Goal: Navigation & Orientation: Find specific page/section

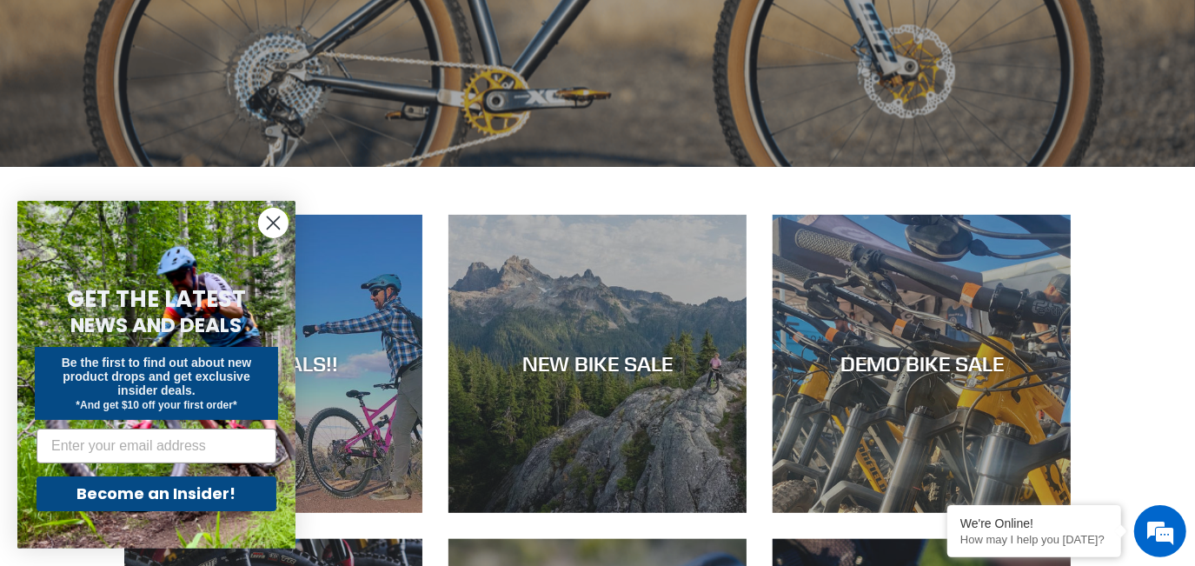
scroll to position [632, 0]
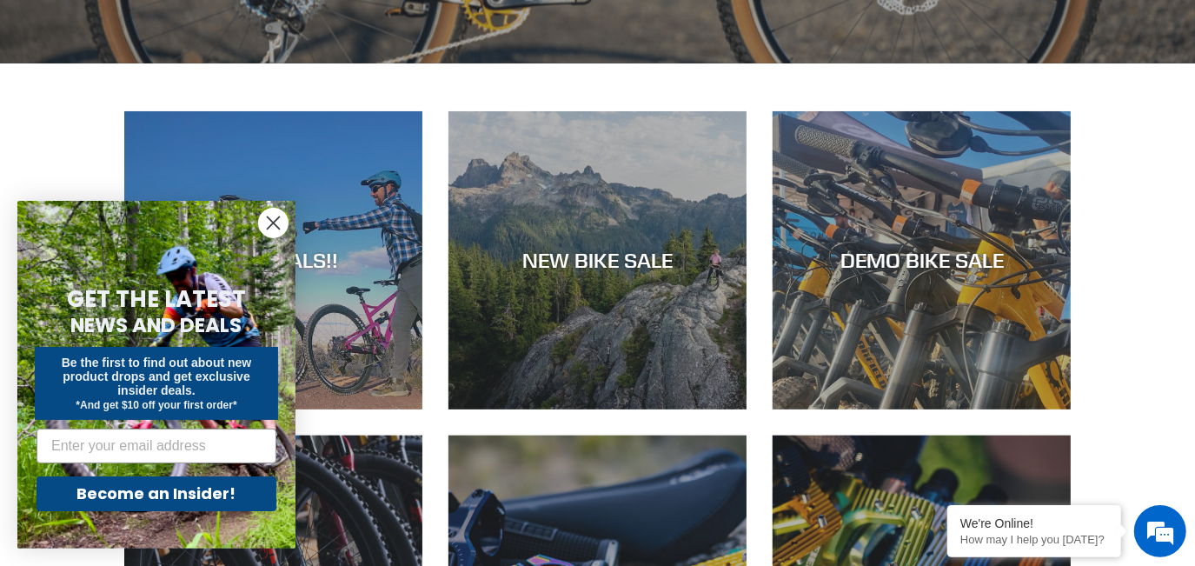
click at [262, 216] on circle "Close dialog" at bounding box center [273, 223] width 29 height 29
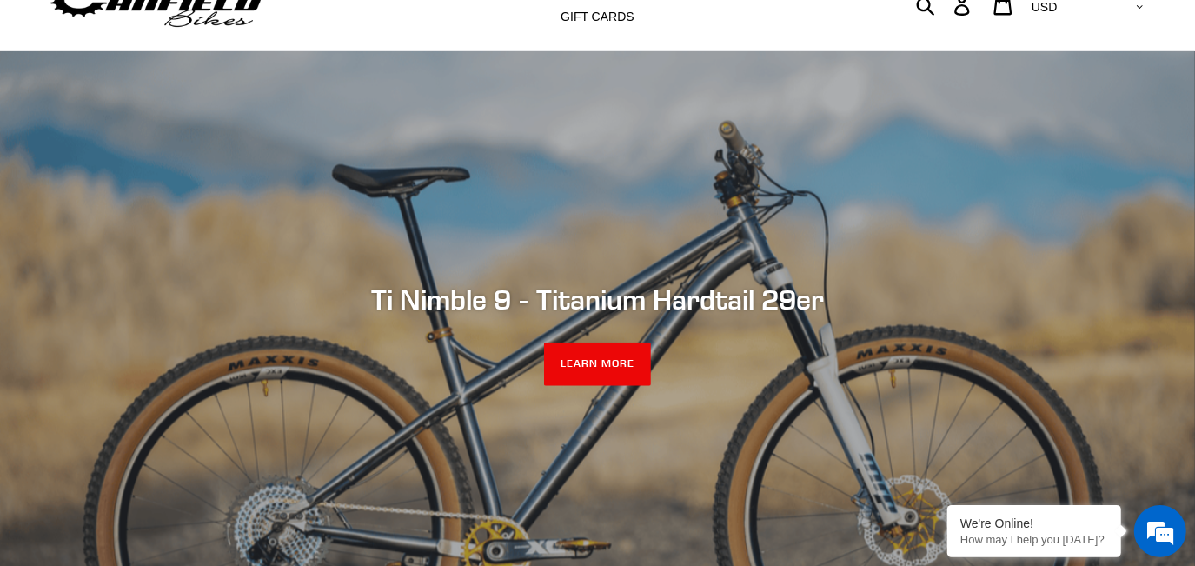
scroll to position [0, 0]
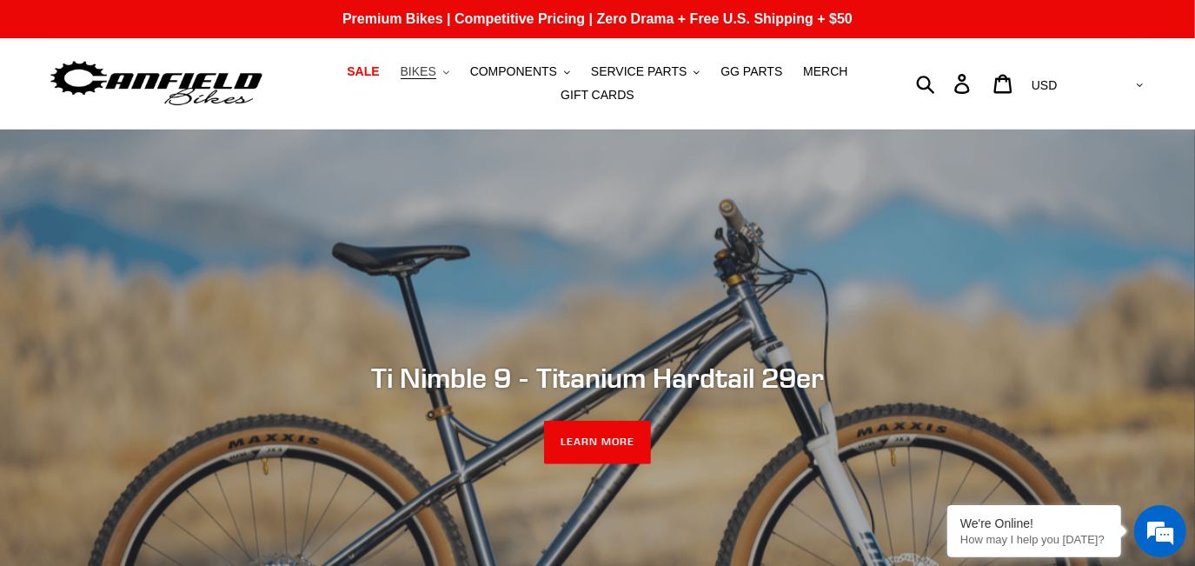
click at [431, 68] on span "BIKES" at bounding box center [419, 71] width 36 height 15
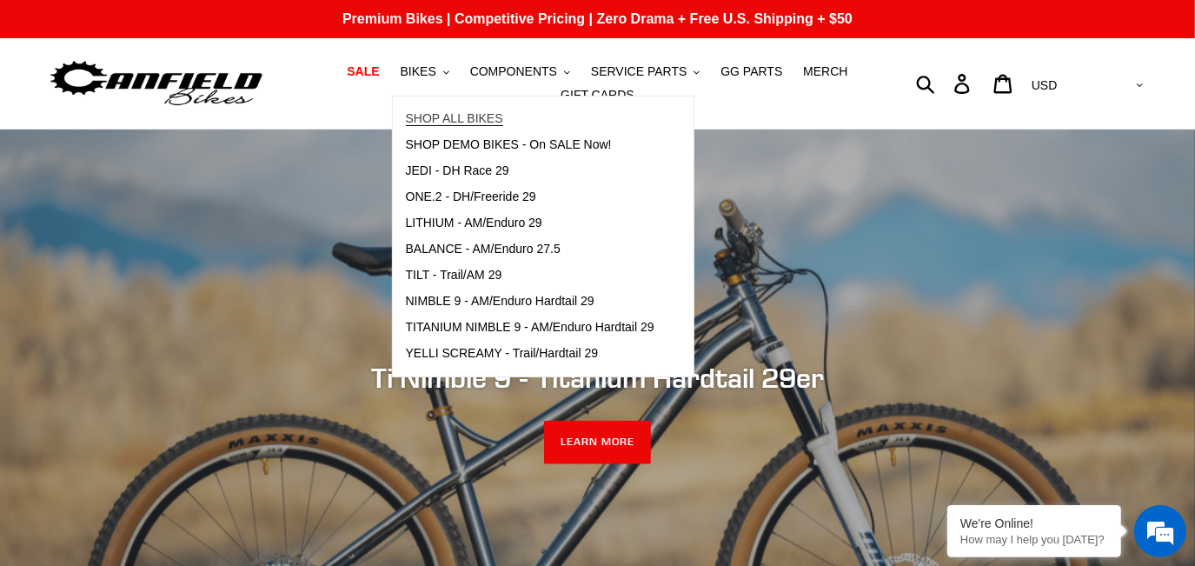
click at [463, 118] on span "SHOP ALL BIKES" at bounding box center [454, 118] width 97 height 15
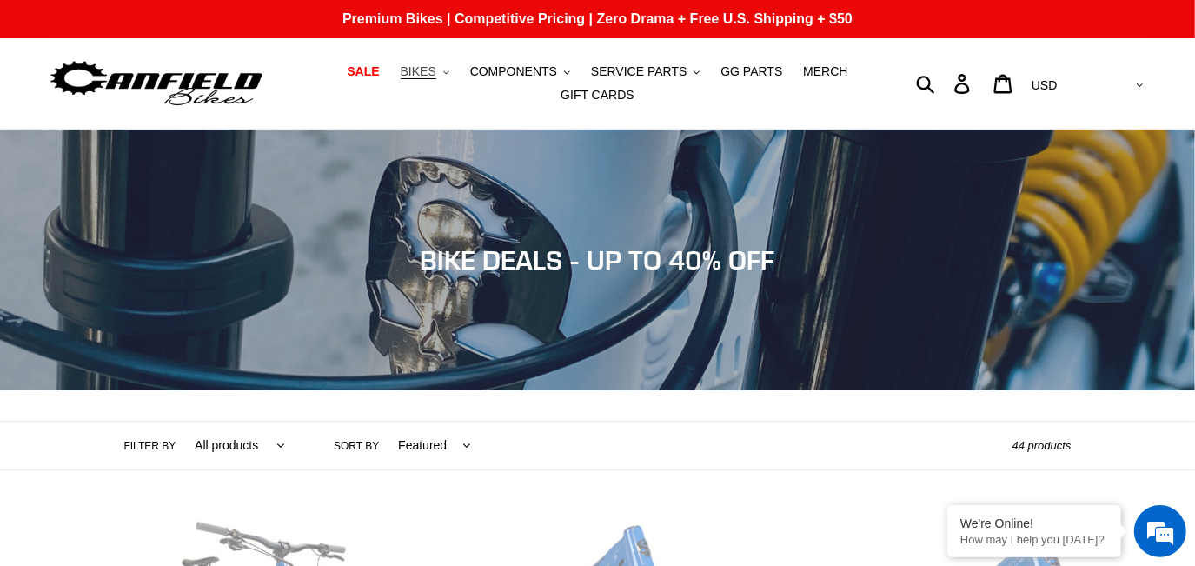
click at [436, 73] on span "BIKES" at bounding box center [419, 71] width 36 height 15
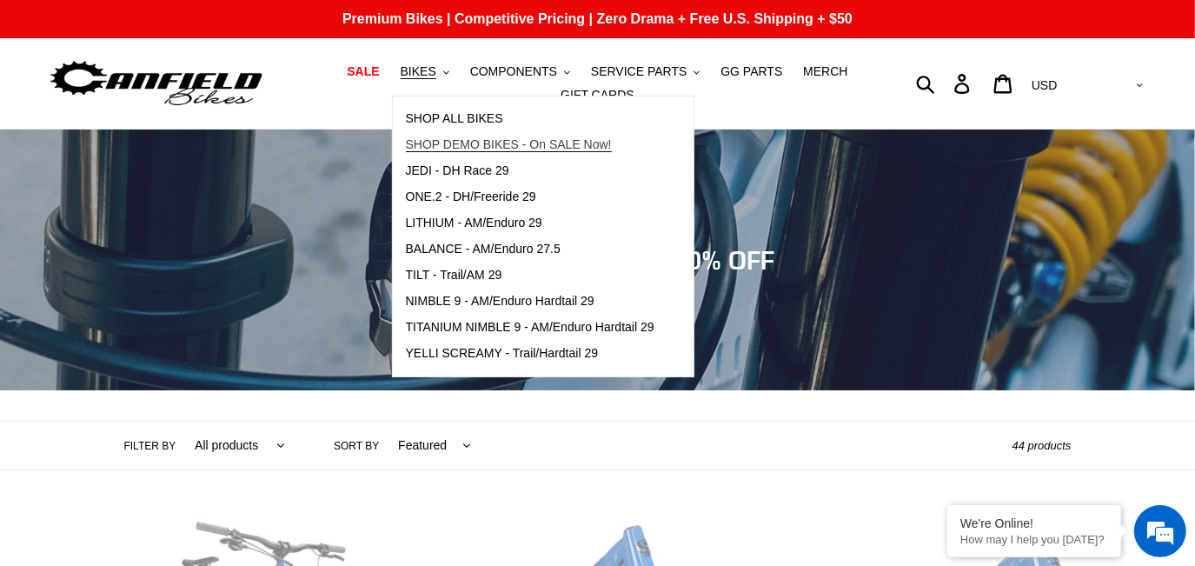
click at [495, 150] on span "SHOP DEMO BIKES - On SALE Now!" at bounding box center [509, 144] width 206 height 15
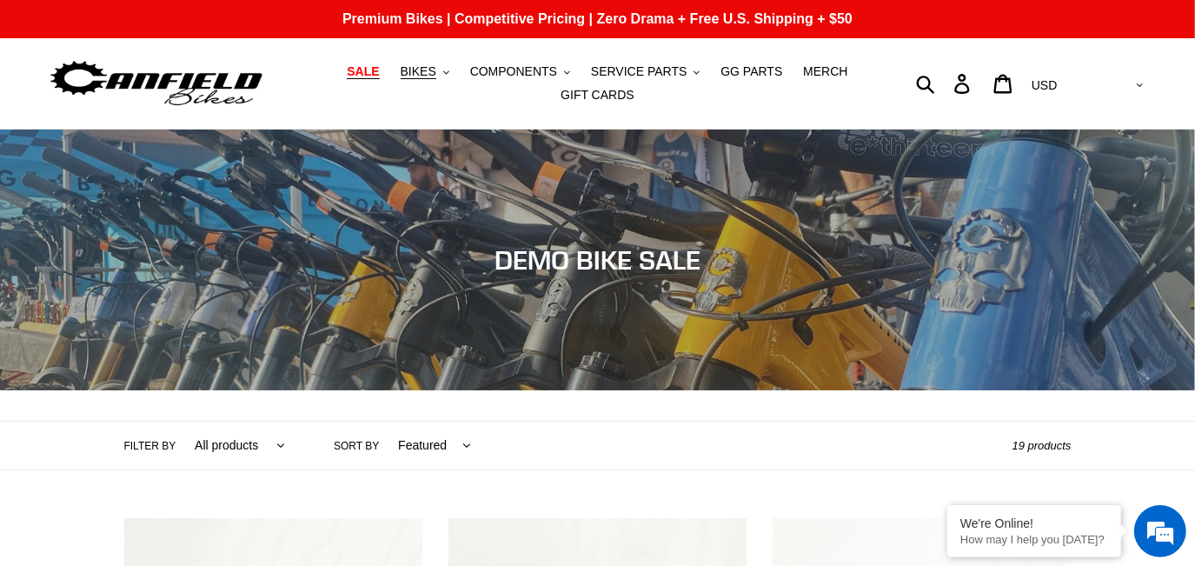
click at [373, 70] on span "SALE" at bounding box center [363, 71] width 32 height 15
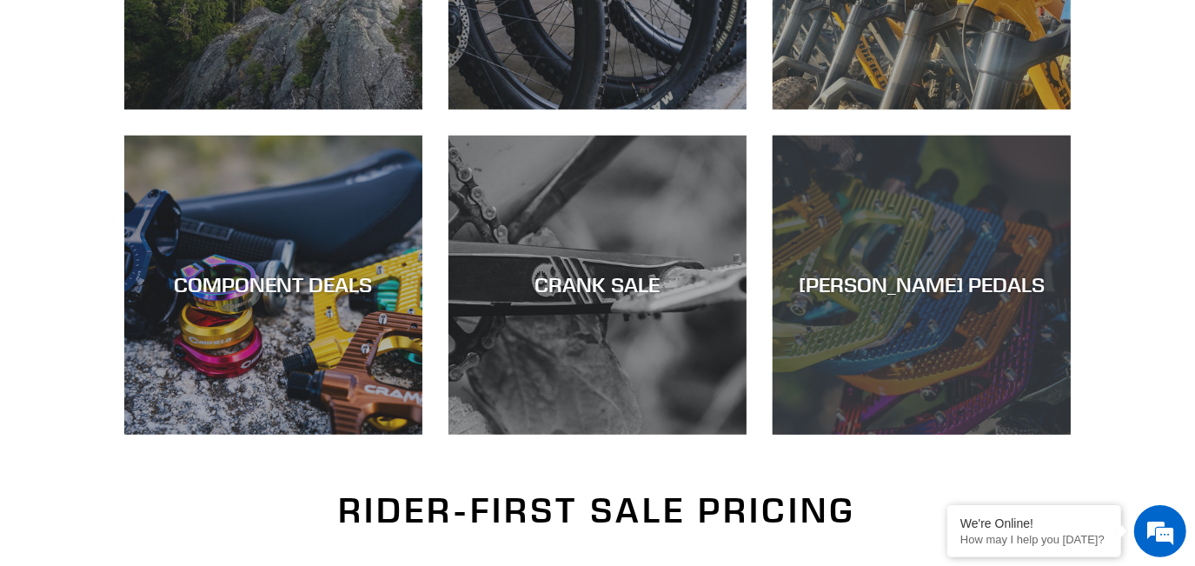
click at [993, 283] on div "[PERSON_NAME] PEDALS" at bounding box center [922, 285] width 298 height 25
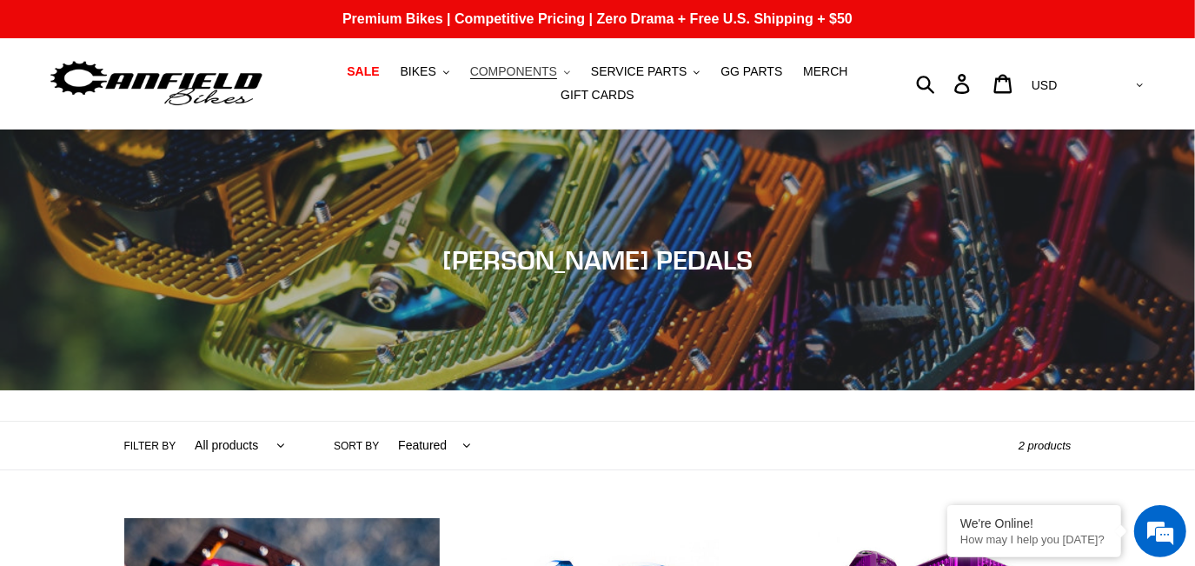
click at [542, 63] on button "COMPONENTS .cls-1{fill:#231f20}" at bounding box center [520, 71] width 117 height 23
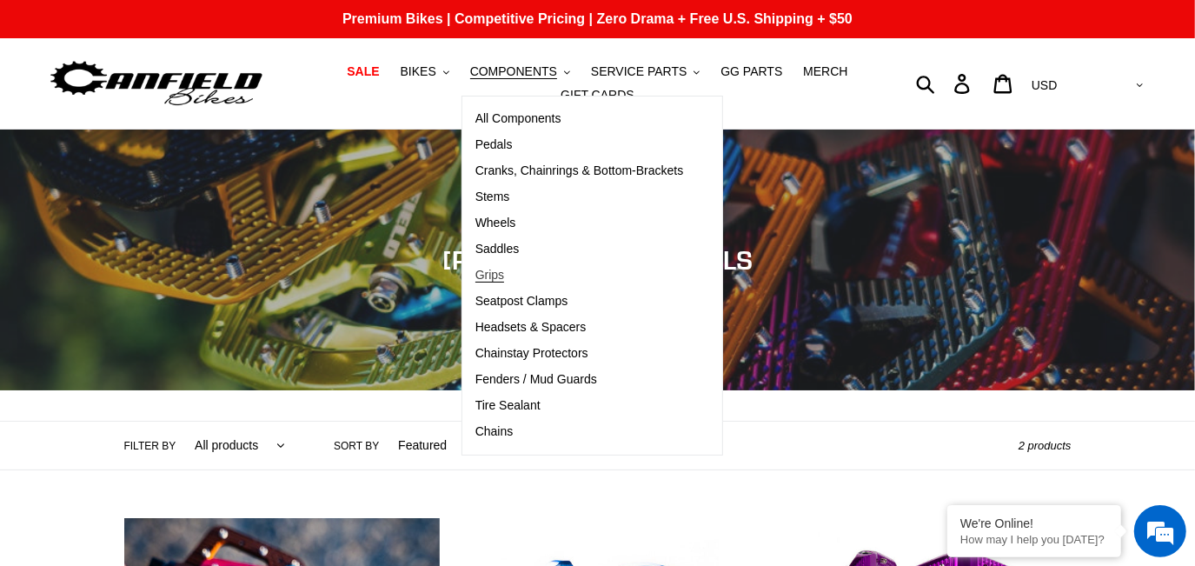
click at [515, 275] on link "Grips" at bounding box center [580, 276] width 235 height 26
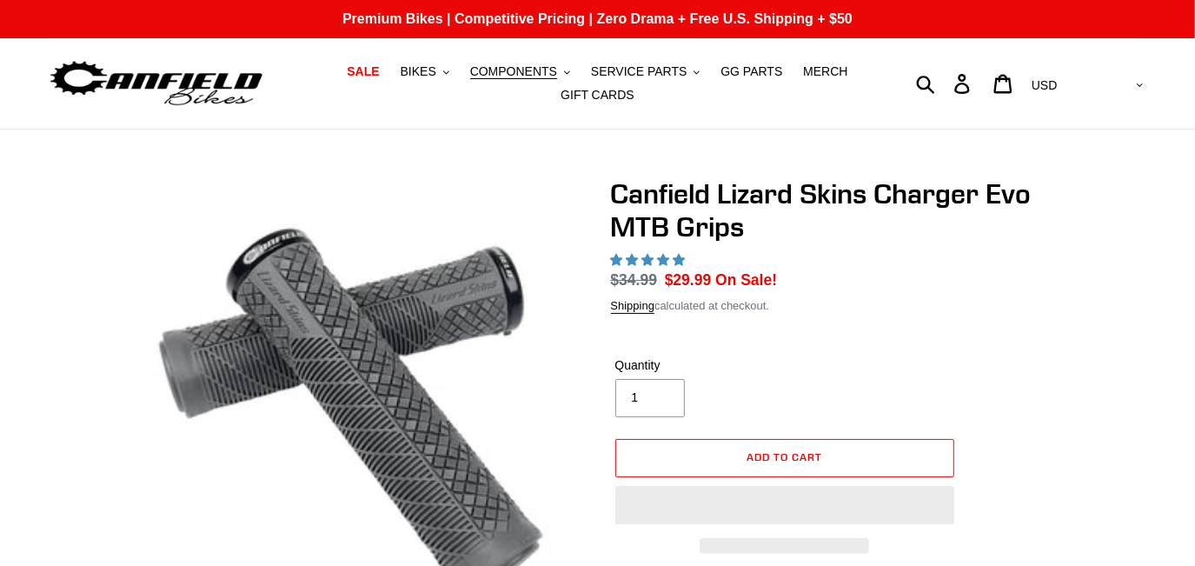
select select "highest-rating"
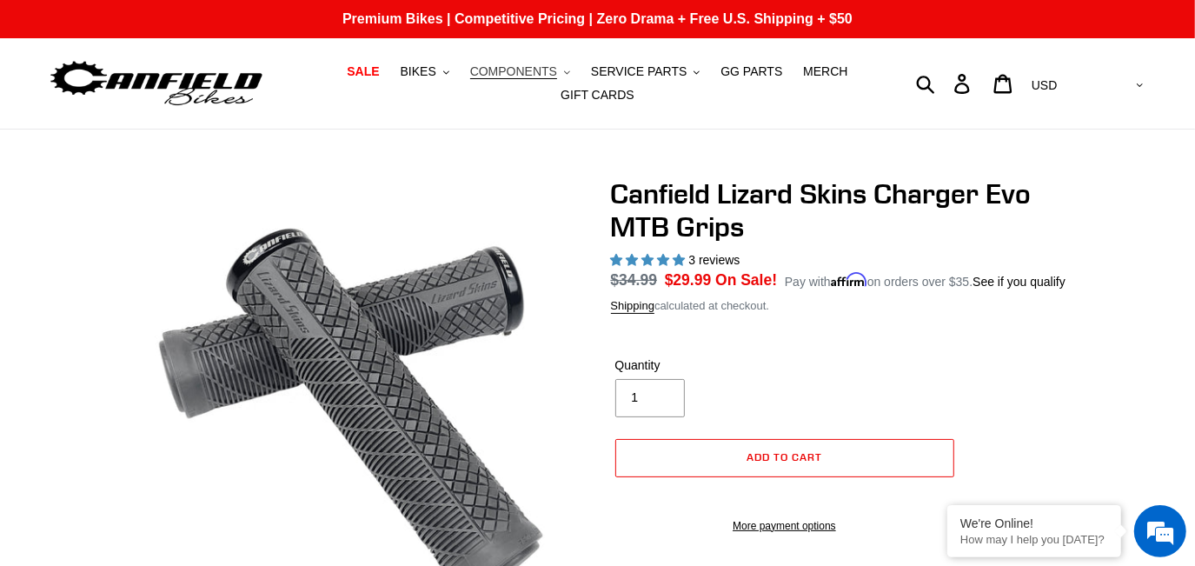
click at [529, 69] on span "COMPONENTS" at bounding box center [513, 71] width 87 height 15
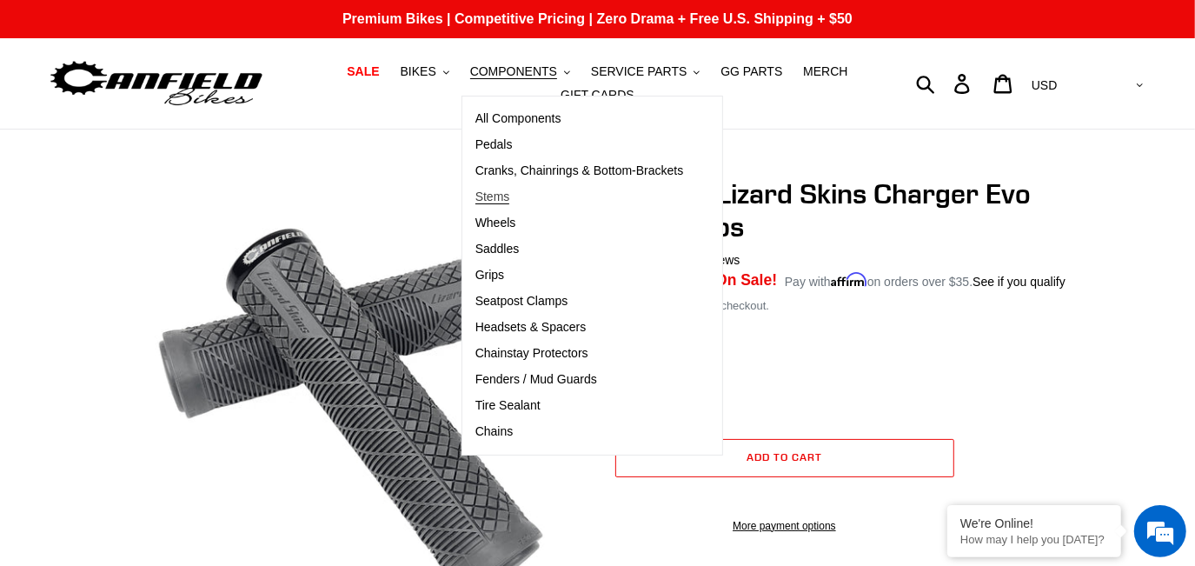
click at [507, 199] on span "Stems" at bounding box center [493, 197] width 35 height 15
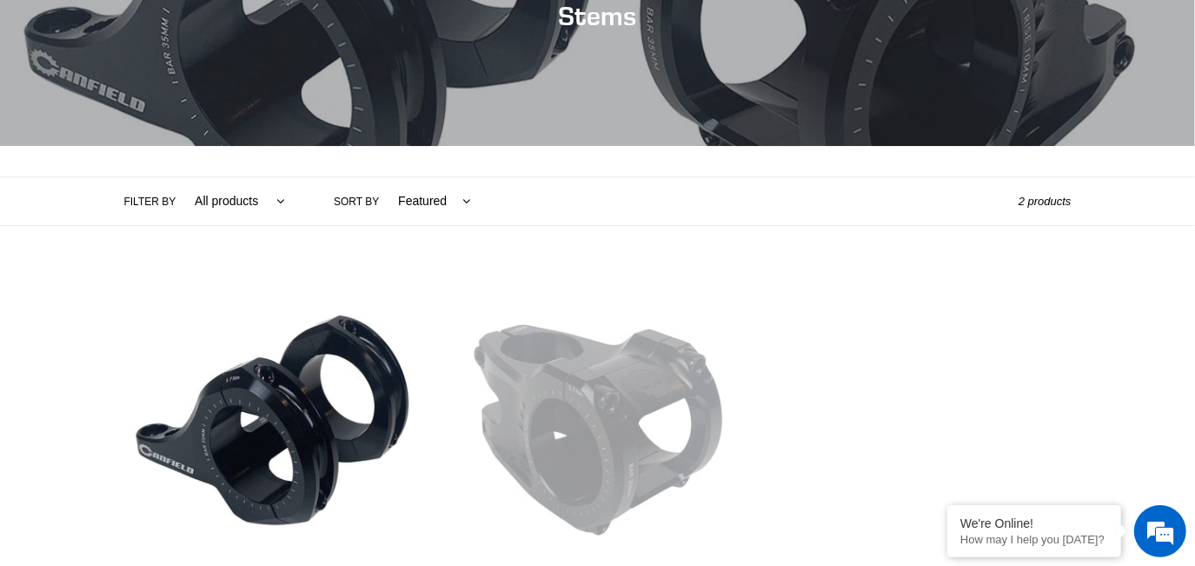
scroll to position [51, 0]
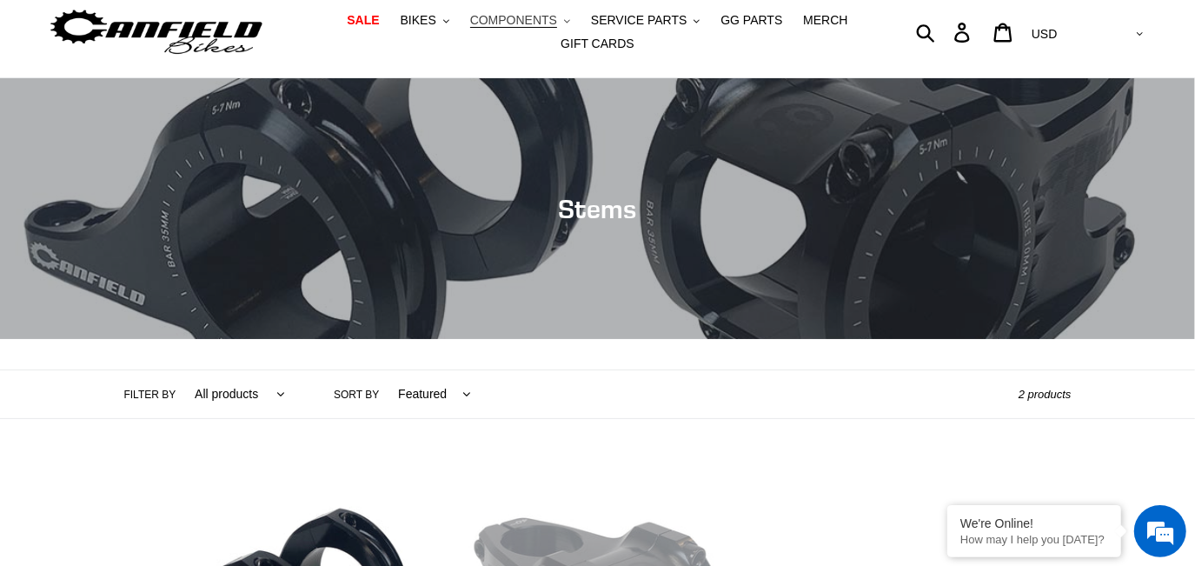
click at [545, 22] on span "COMPONENTS" at bounding box center [513, 20] width 87 height 15
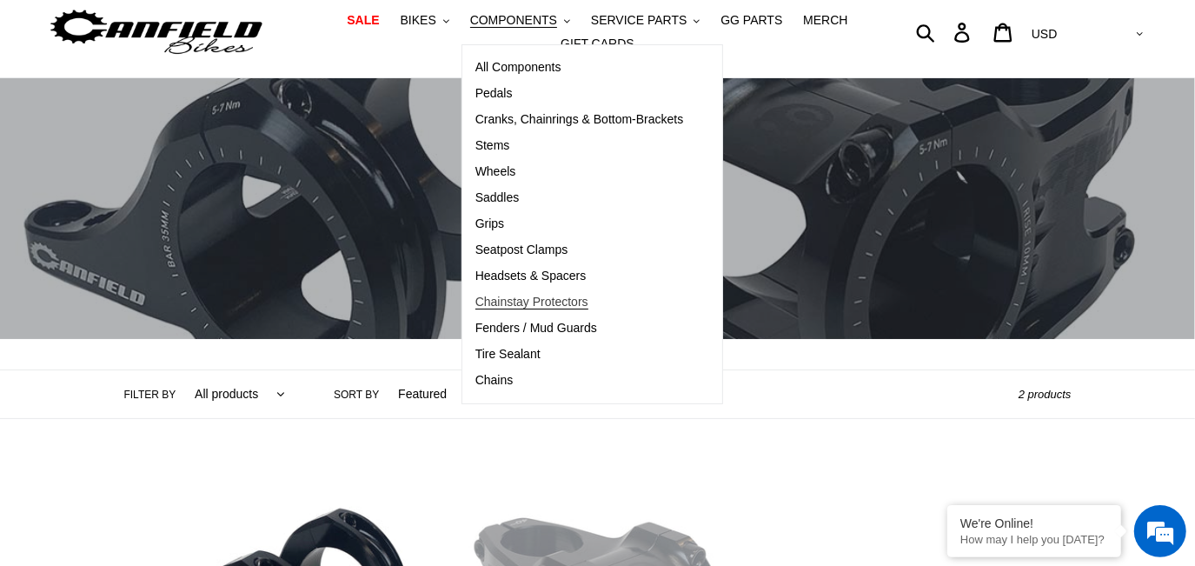
click at [549, 296] on span "Chainstay Protectors" at bounding box center [532, 302] width 113 height 15
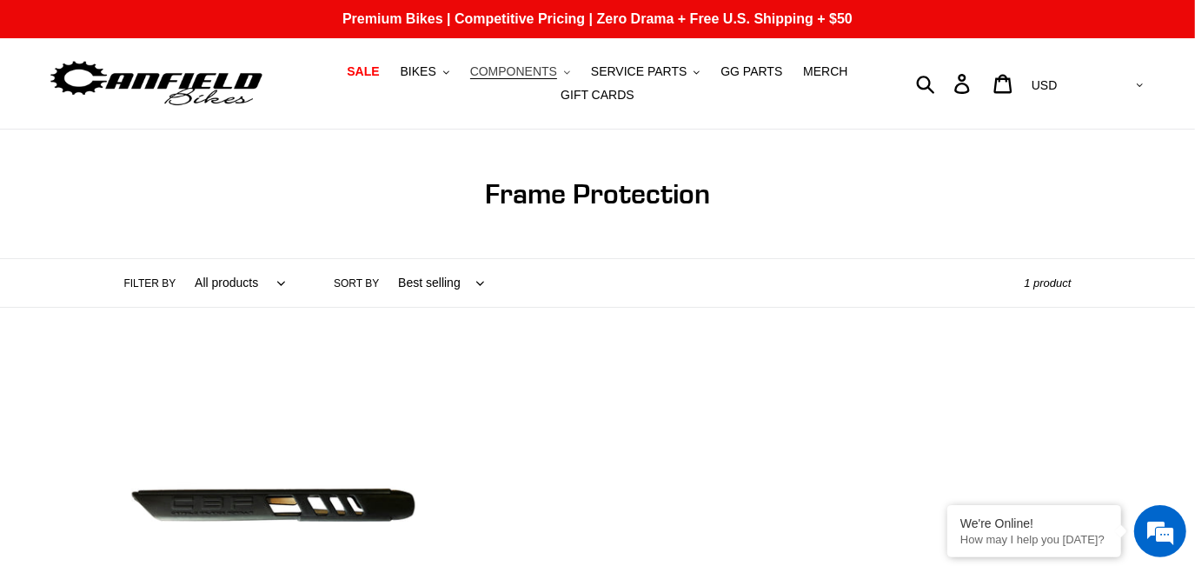
click at [538, 77] on span "COMPONENTS" at bounding box center [513, 71] width 87 height 15
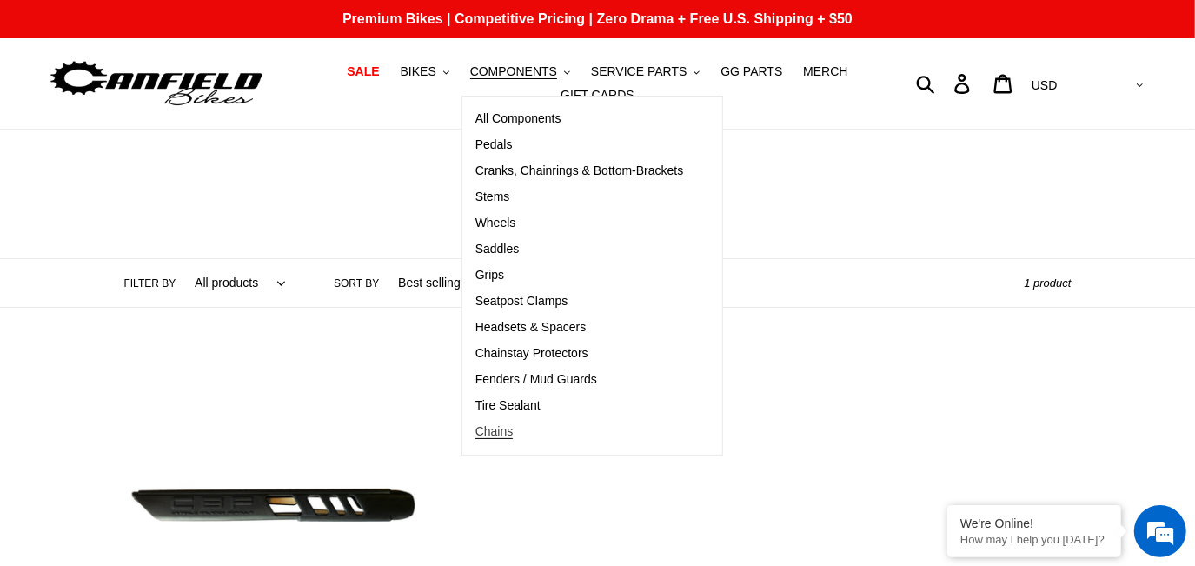
click at [508, 437] on span "Chains" at bounding box center [495, 431] width 38 height 15
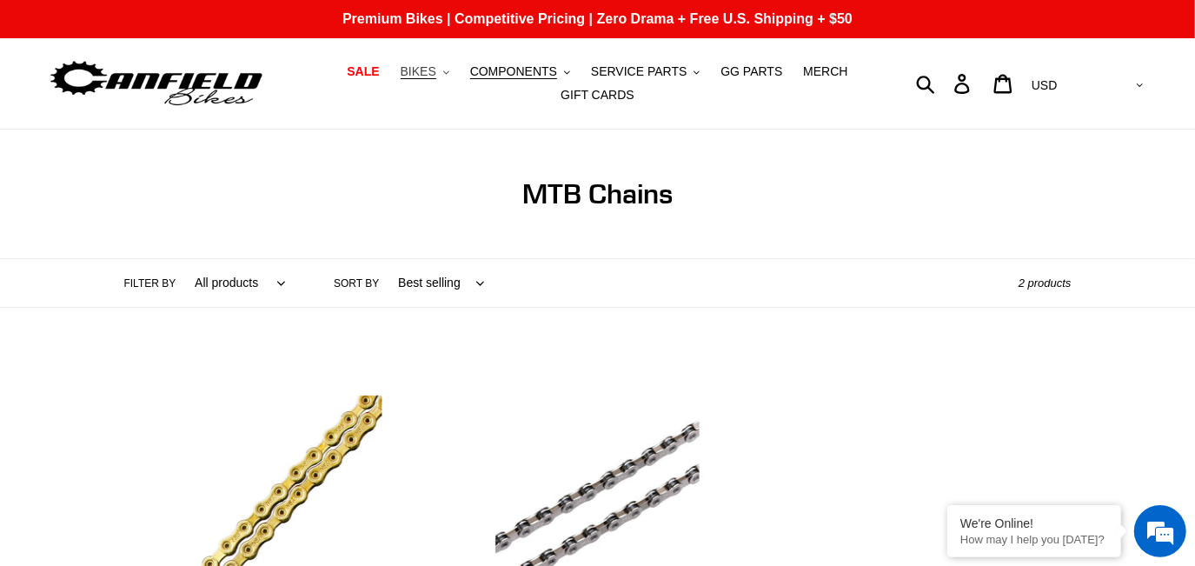
click at [436, 68] on span "BIKES" at bounding box center [419, 71] width 36 height 15
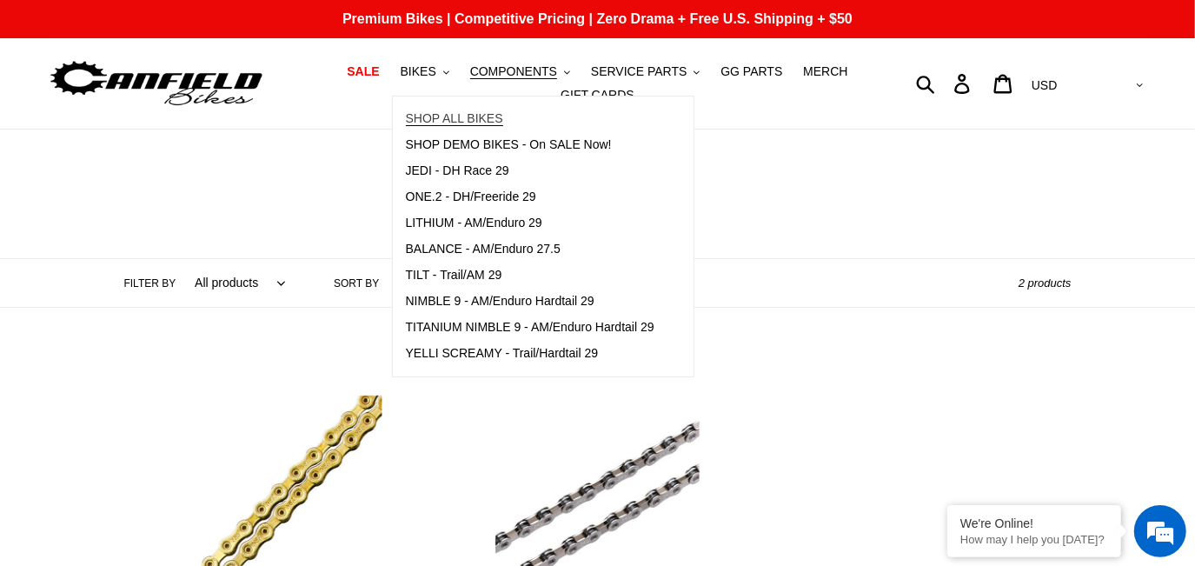
click at [456, 123] on span "SHOP ALL BIKES" at bounding box center [454, 118] width 97 height 15
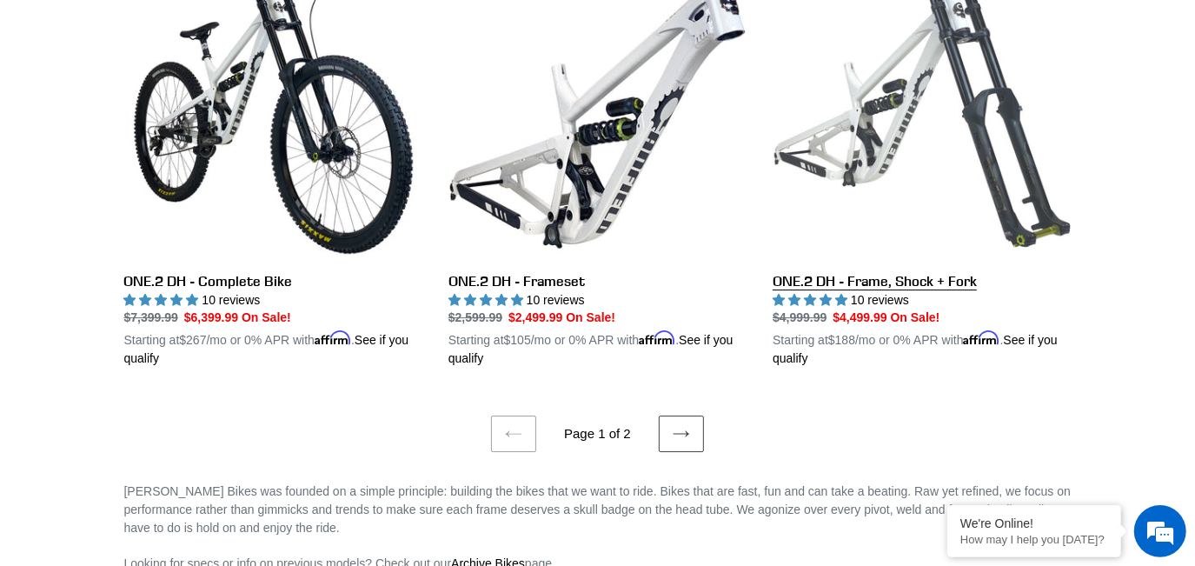
scroll to position [3635, 0]
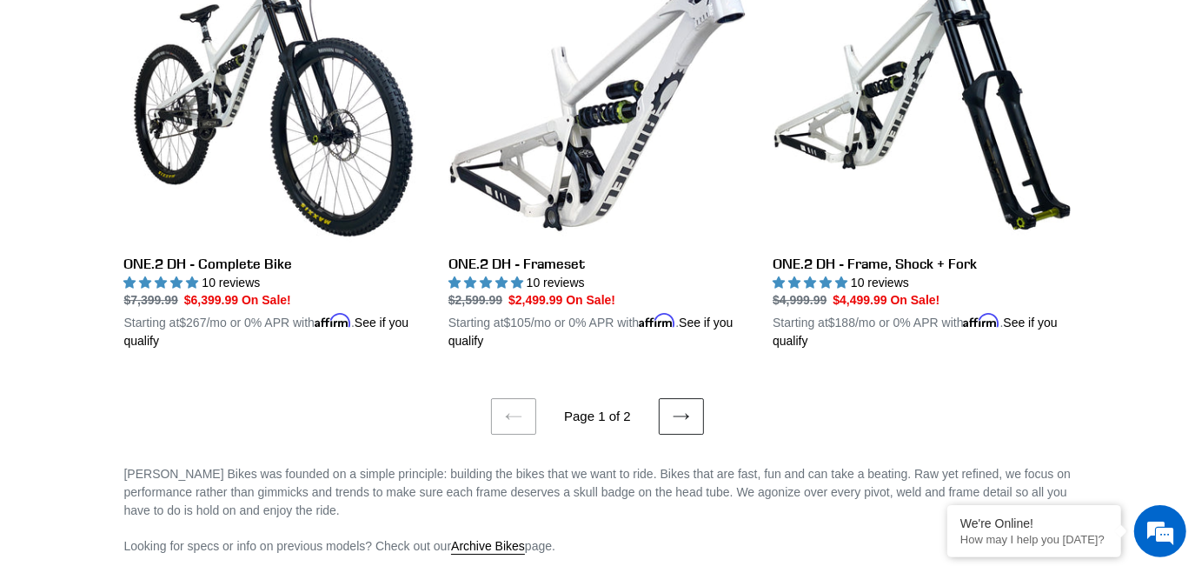
click at [700, 412] on link "Next page" at bounding box center [681, 416] width 45 height 37
